Goal: Check status: Check status

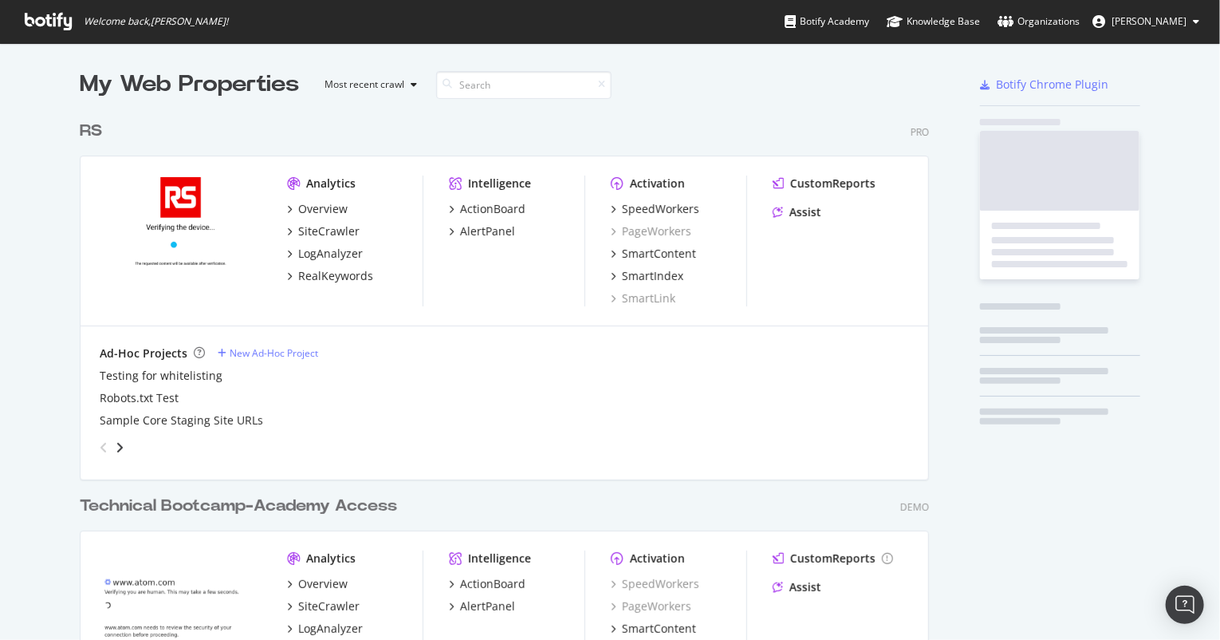
scroll to position [641, 850]
